Goal: Information Seeking & Learning: Learn about a topic

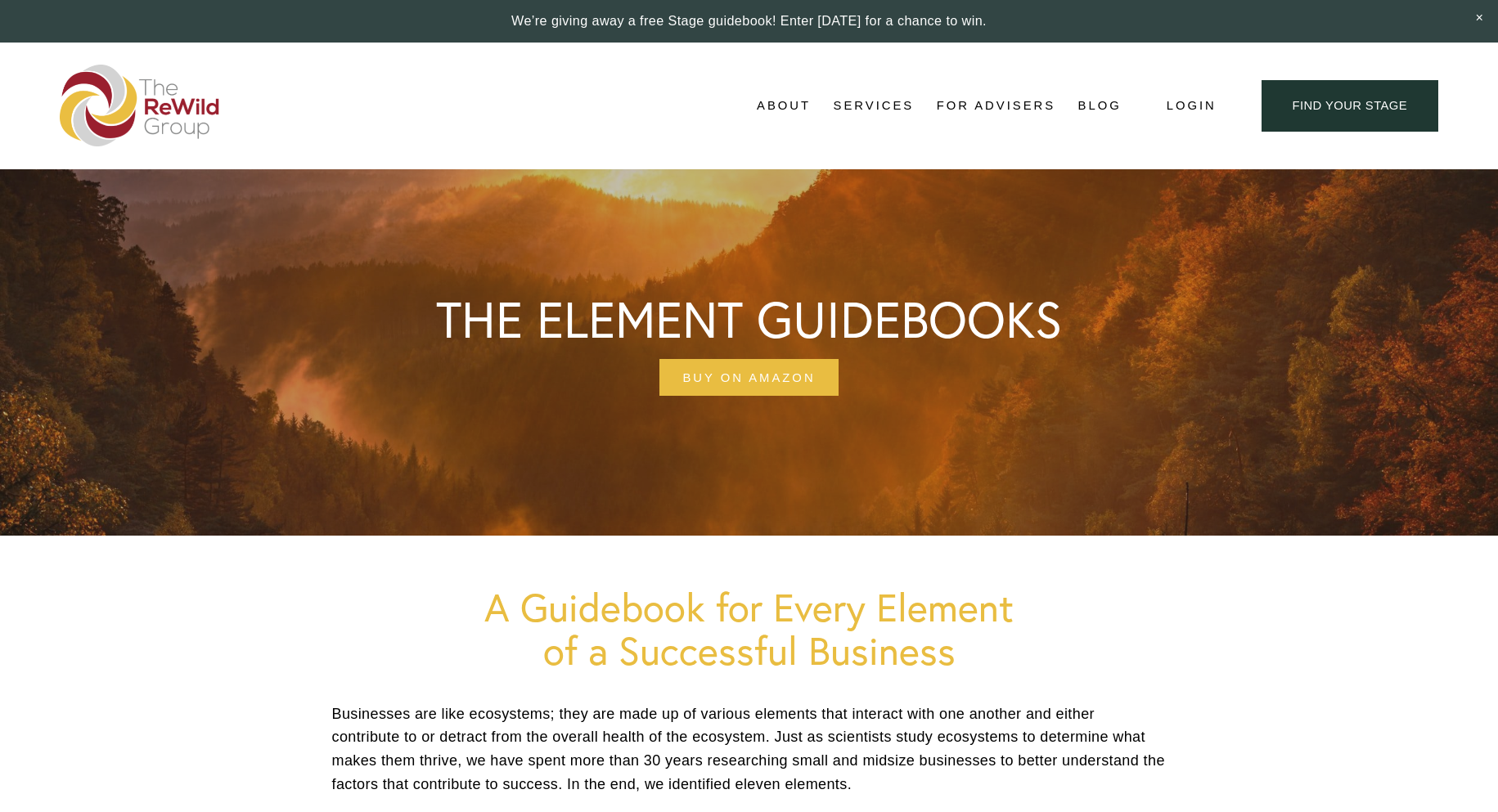
click at [985, 107] on link "For Advisers" at bounding box center [996, 105] width 119 height 25
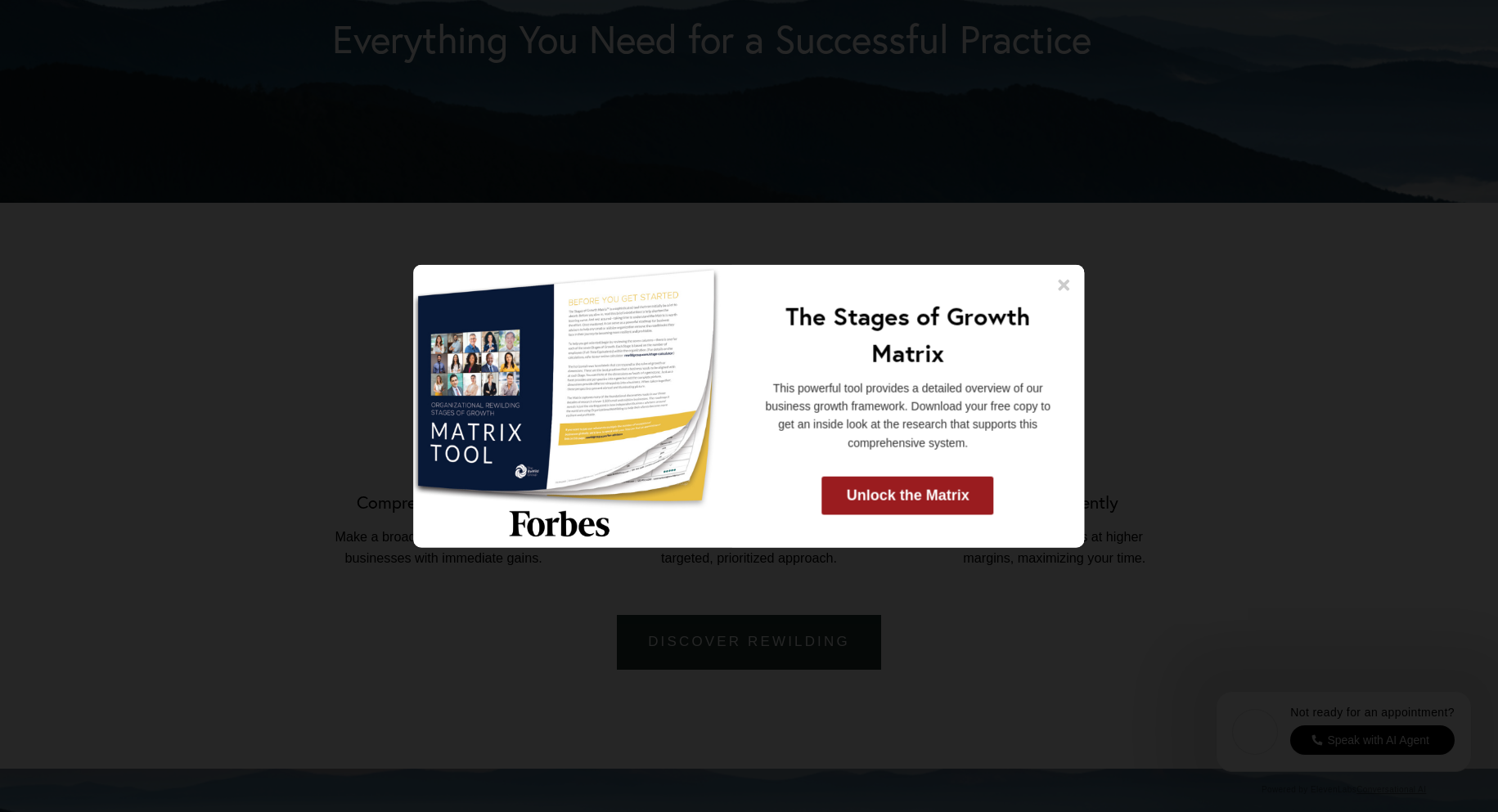
scroll to position [1636, 0]
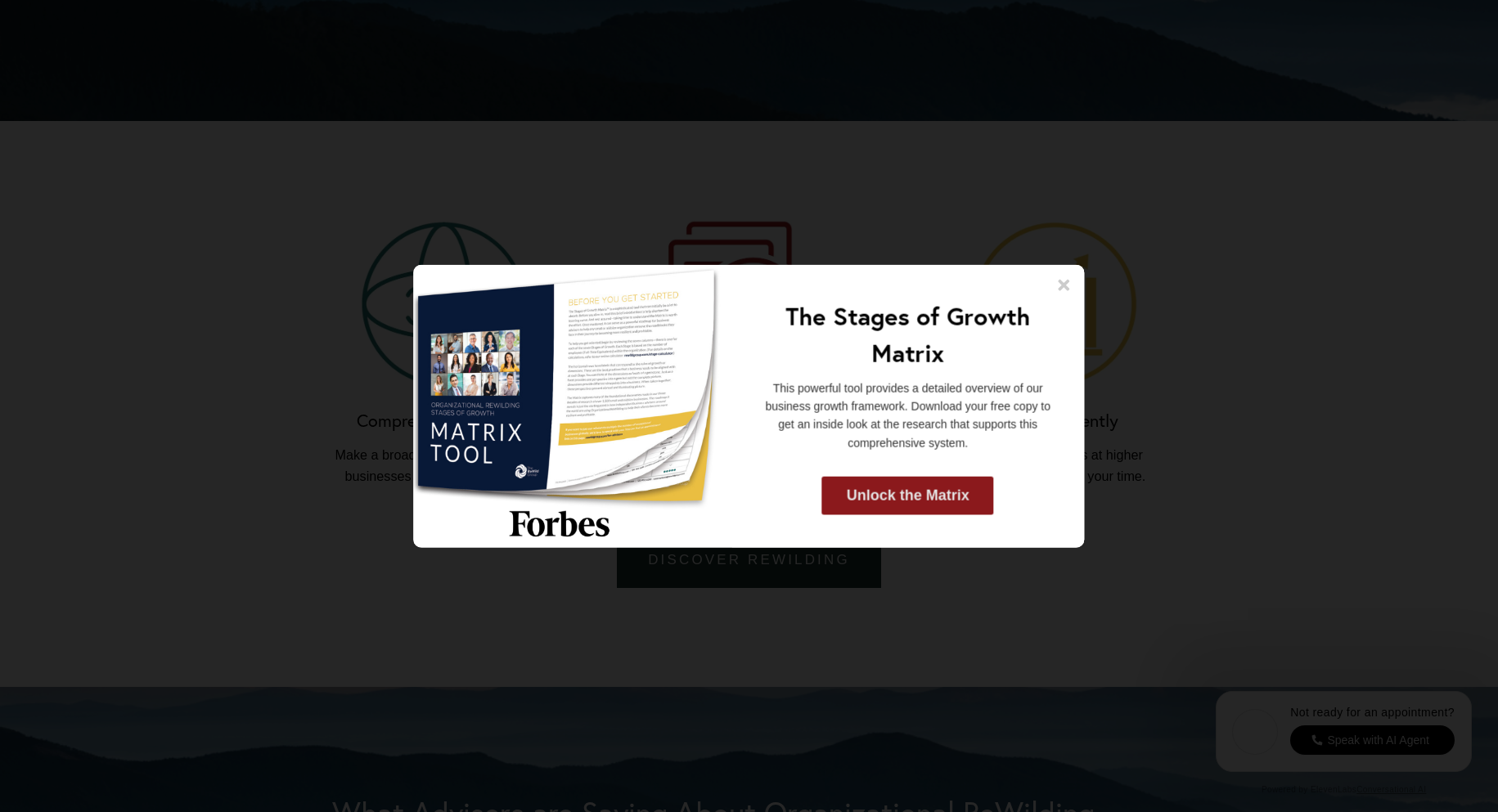
click at [908, 501] on link "Unlock the Matrix" at bounding box center [907, 496] width 172 height 38
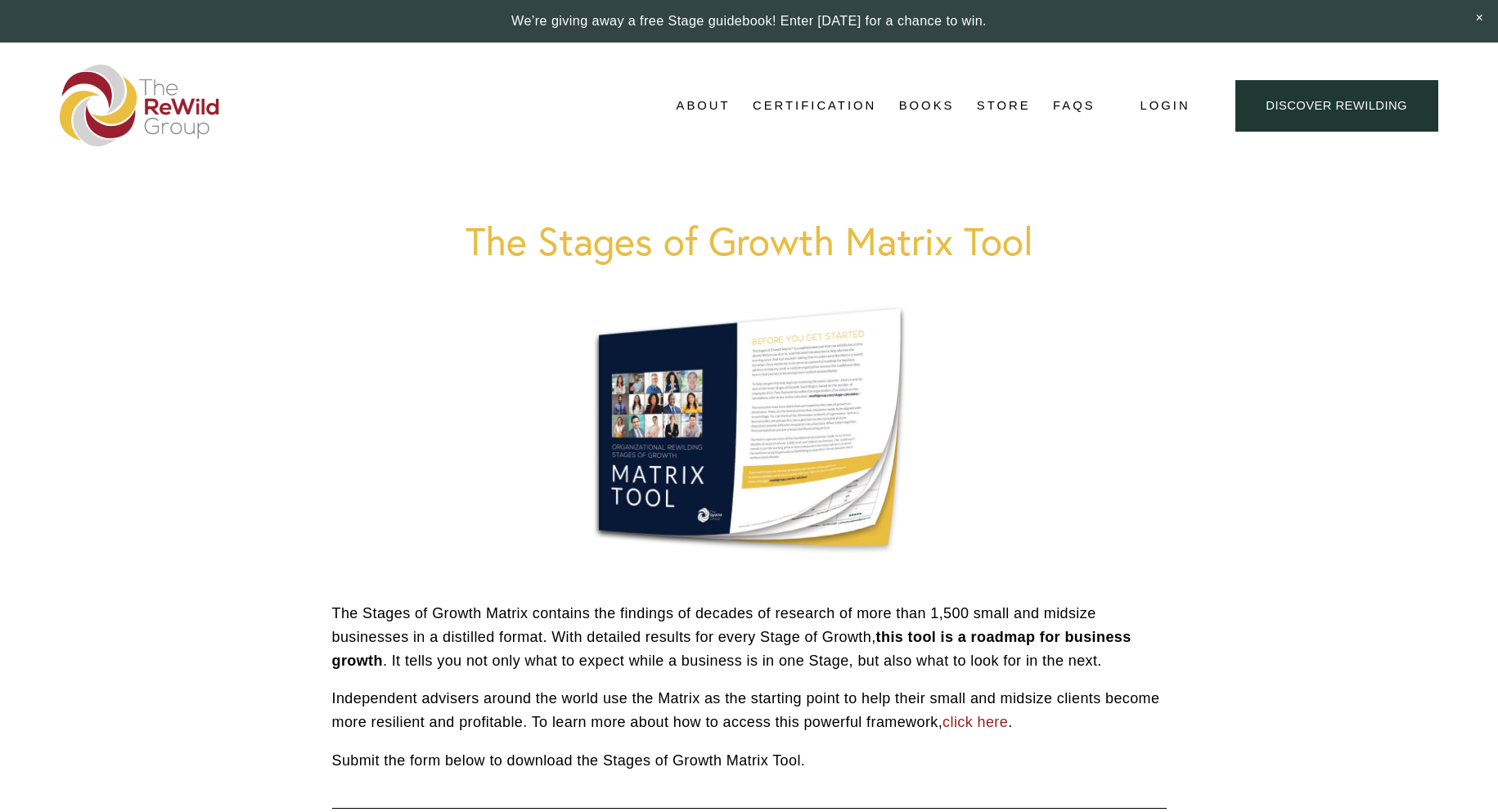
click at [0, 0] on link "Stages of Growth" at bounding box center [0, 0] width 0 height 0
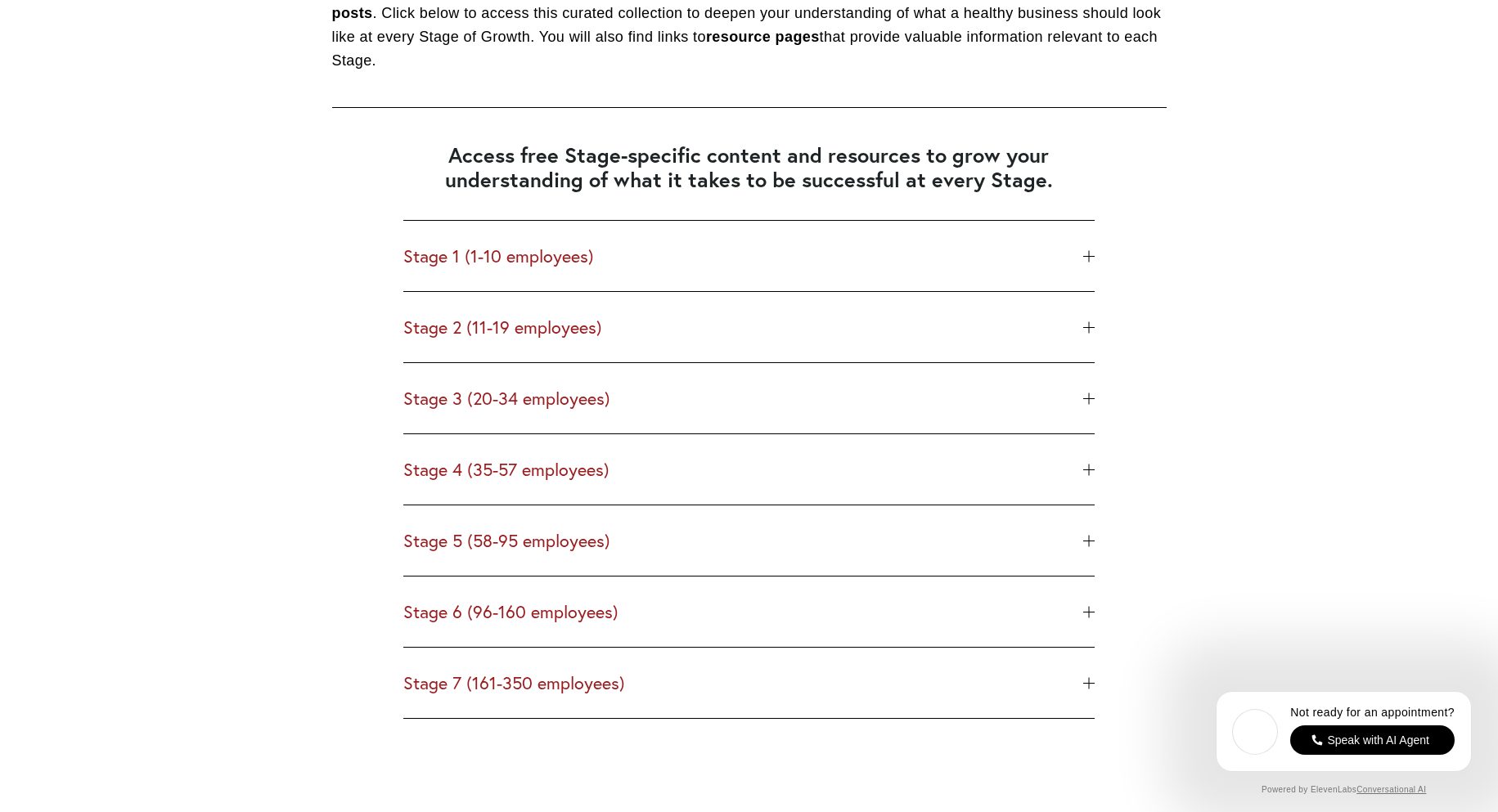
scroll to position [1964, 0]
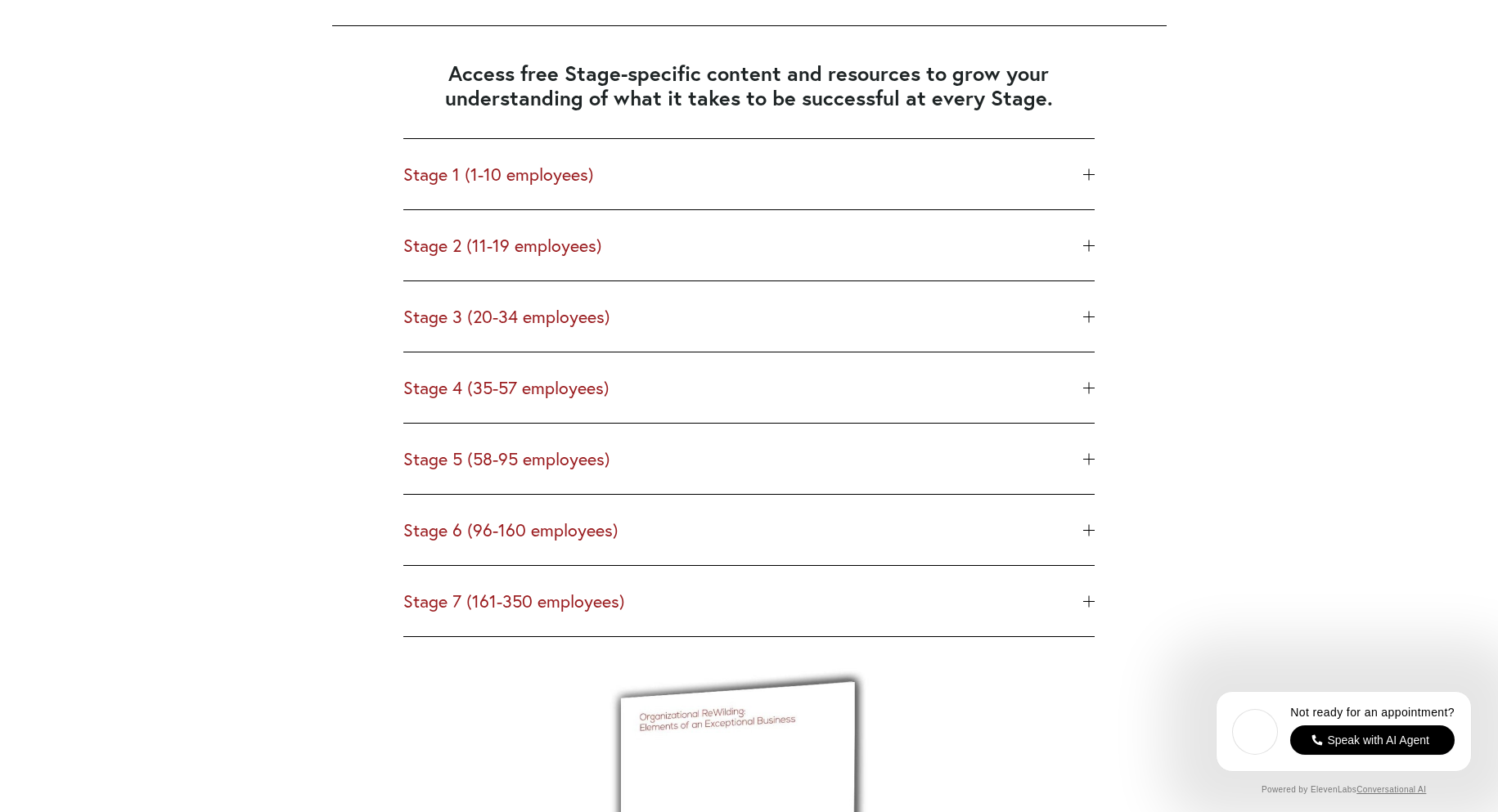
click at [1083, 177] on div at bounding box center [1089, 174] width 12 height 12
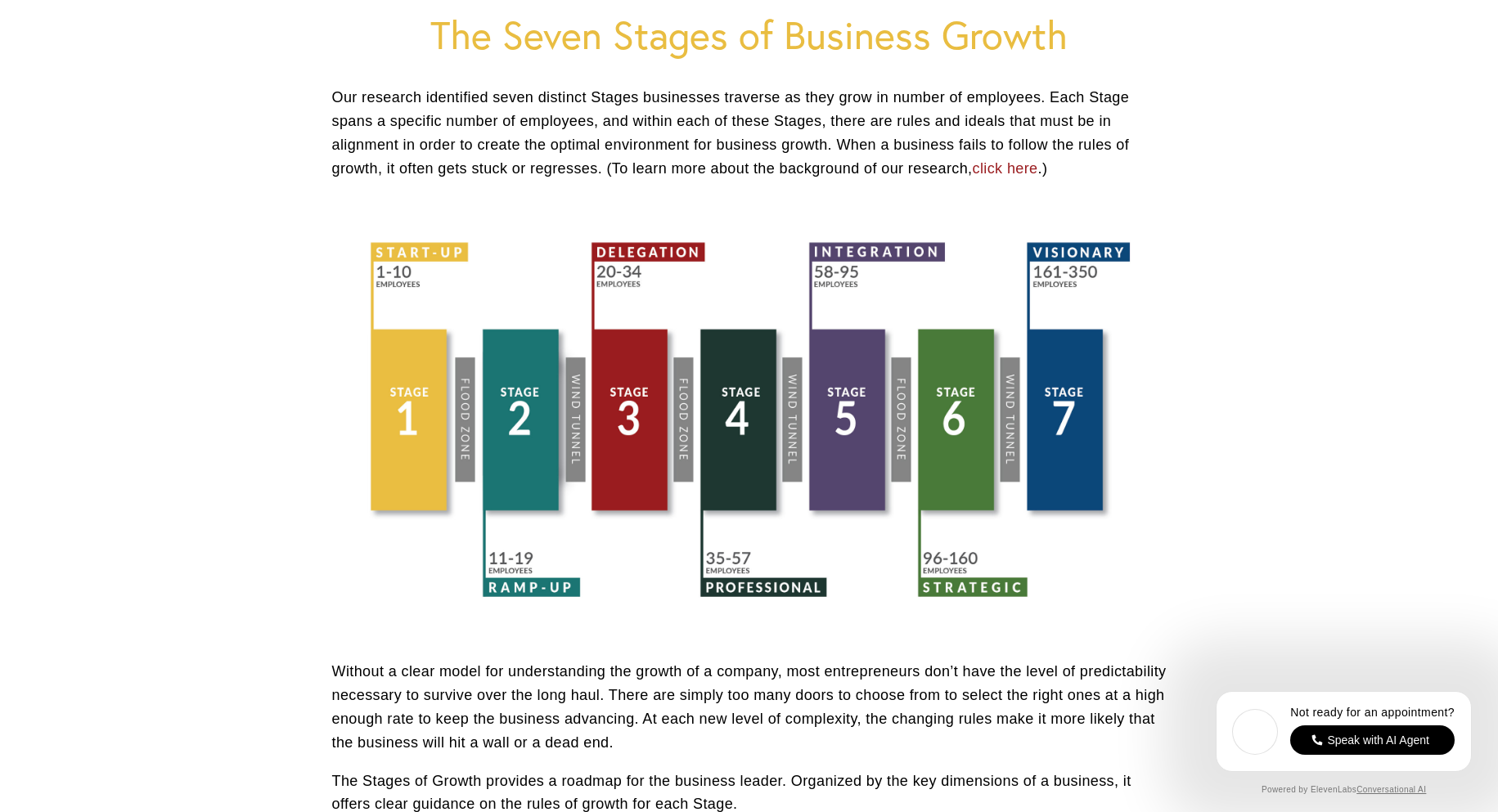
scroll to position [327, 0]
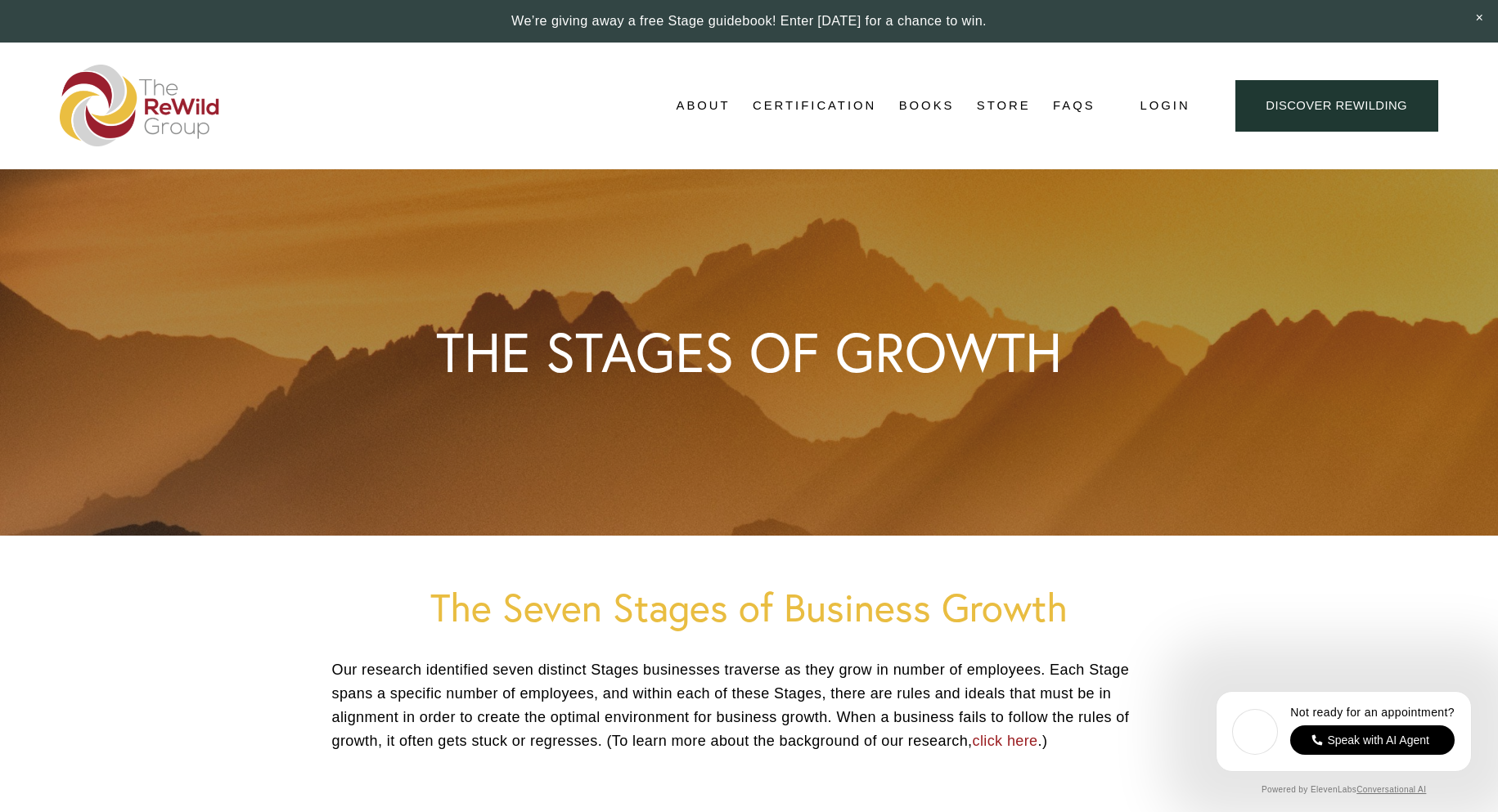
click at [0, 0] on link "Organizational ReWilding" at bounding box center [0, 0] width 0 height 0
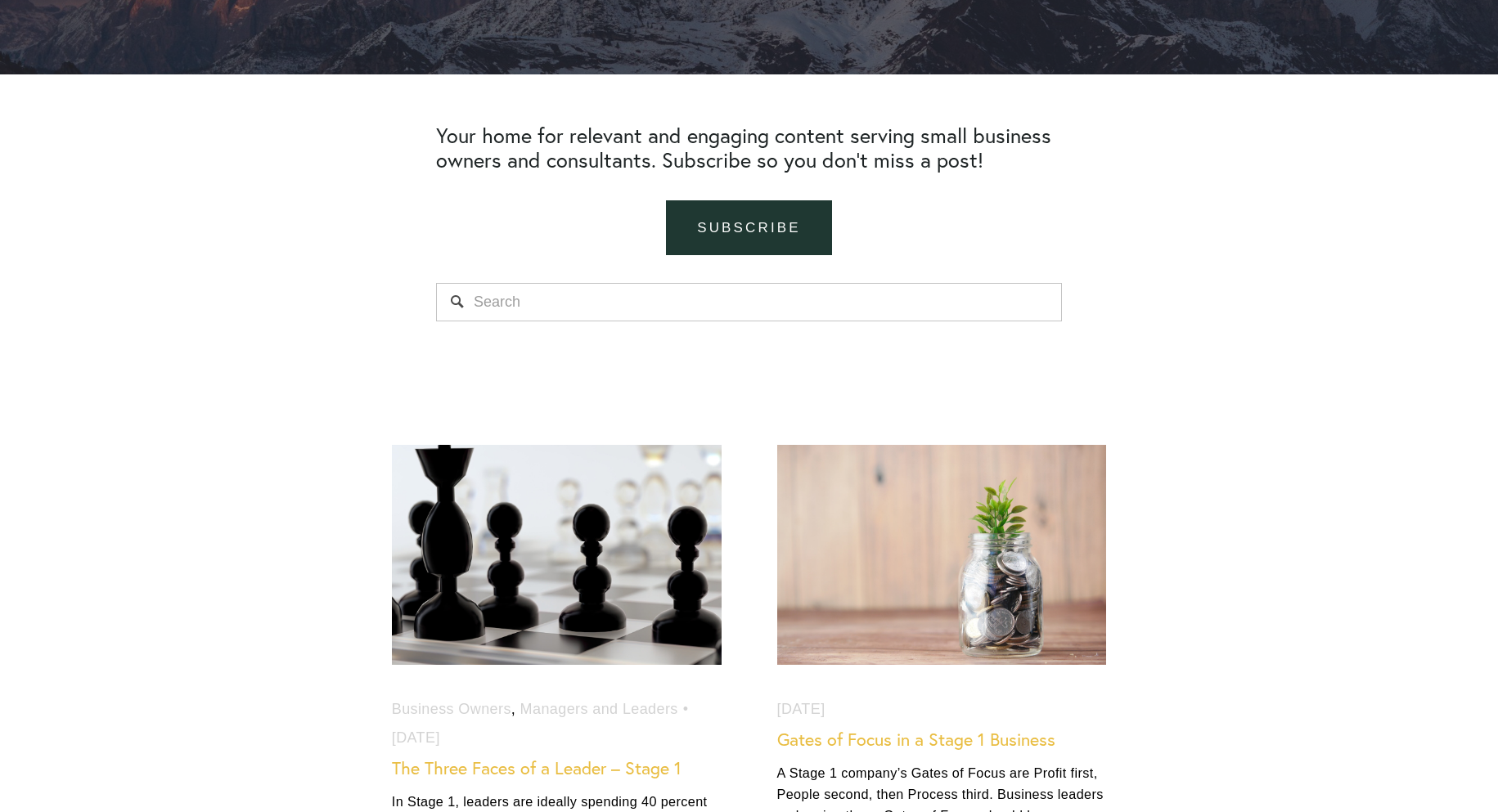
scroll to position [208, 0]
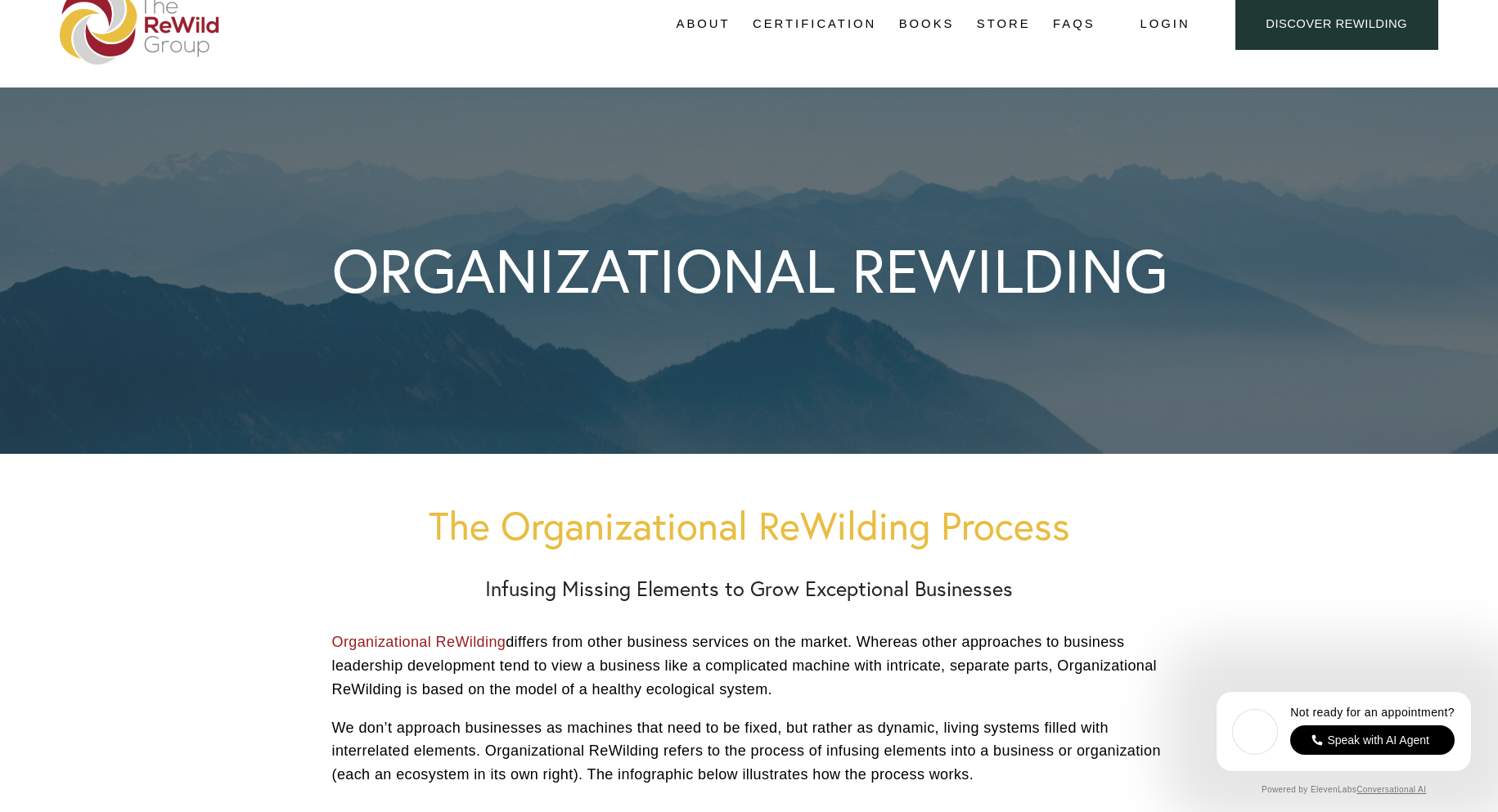
scroll to position [409, 0]
